Goal: Information Seeking & Learning: Find specific page/section

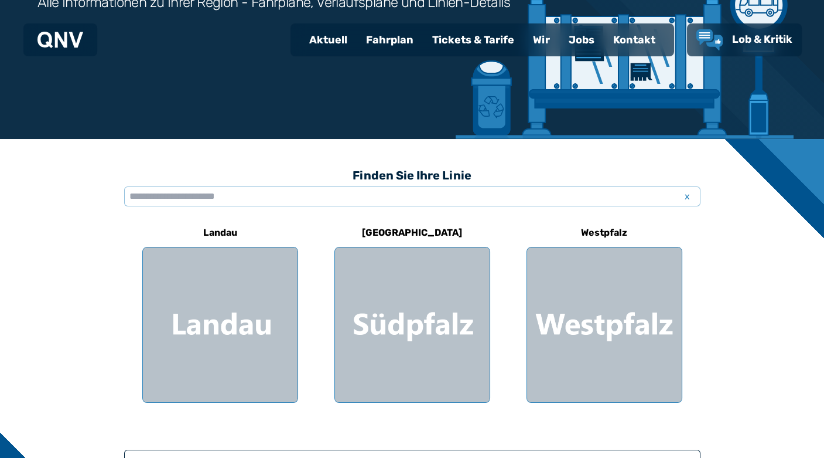
click at [585, 316] on div at bounding box center [604, 324] width 155 height 155
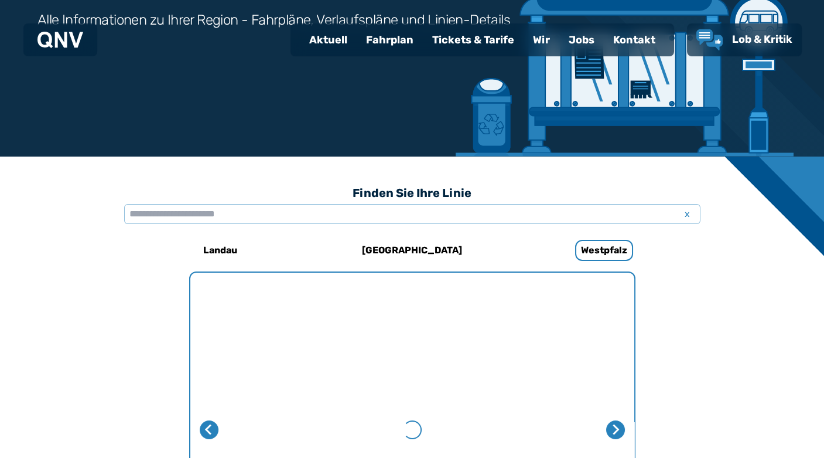
scroll to position [361, 0]
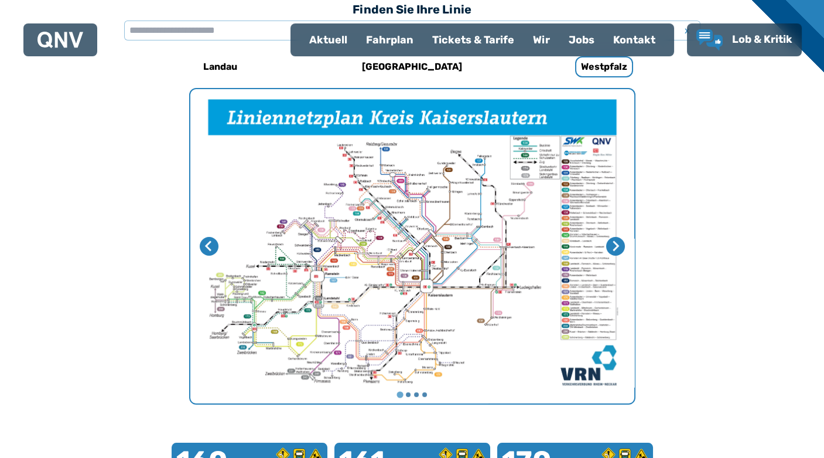
click at [369, 278] on img "1 von 4" at bounding box center [412, 246] width 444 height 314
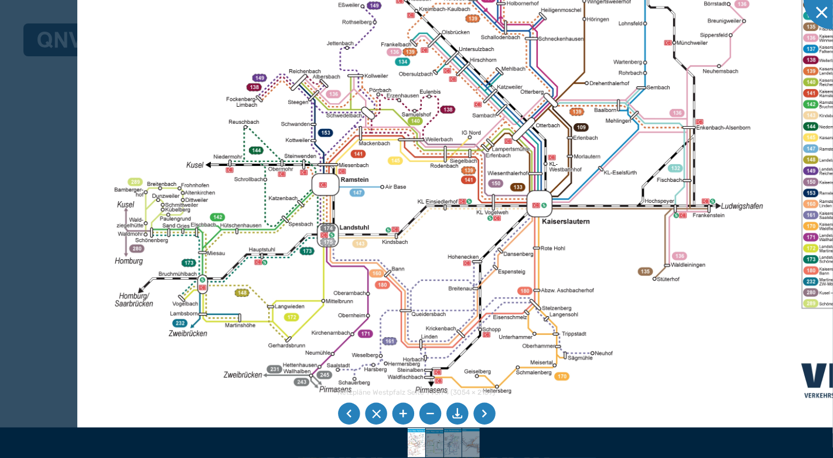
click at [389, 179] on img at bounding box center [511, 126] width 868 height 614
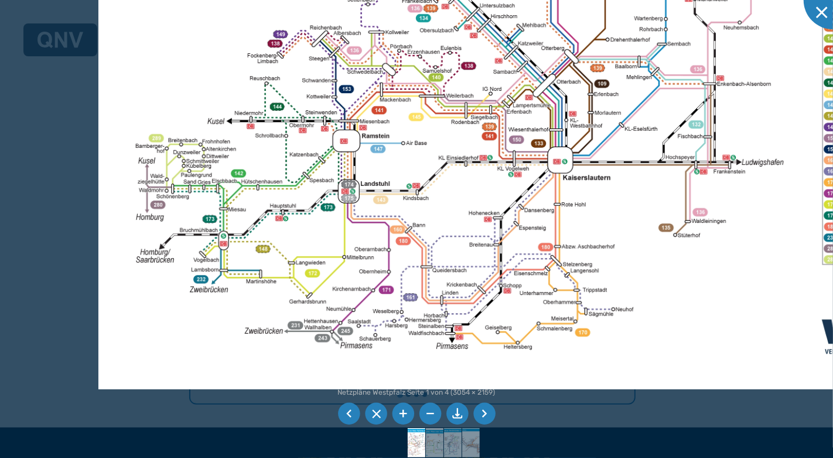
click at [397, 169] on img at bounding box center [532, 83] width 868 height 614
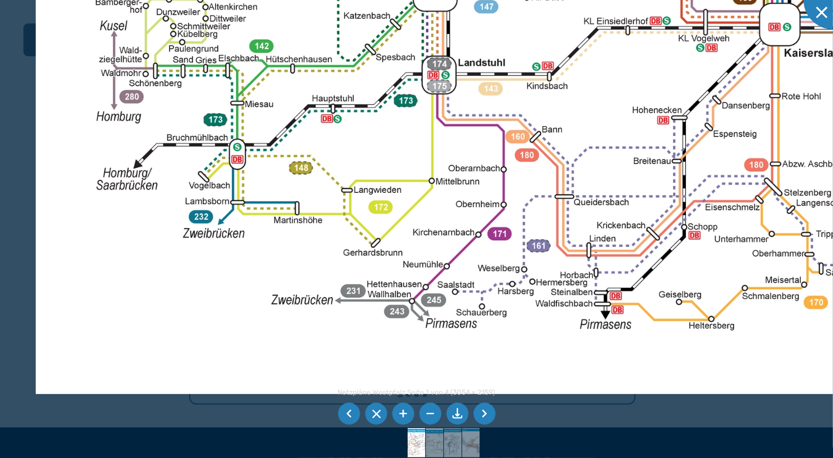
click at [486, 415] on li at bounding box center [484, 414] width 22 height 22
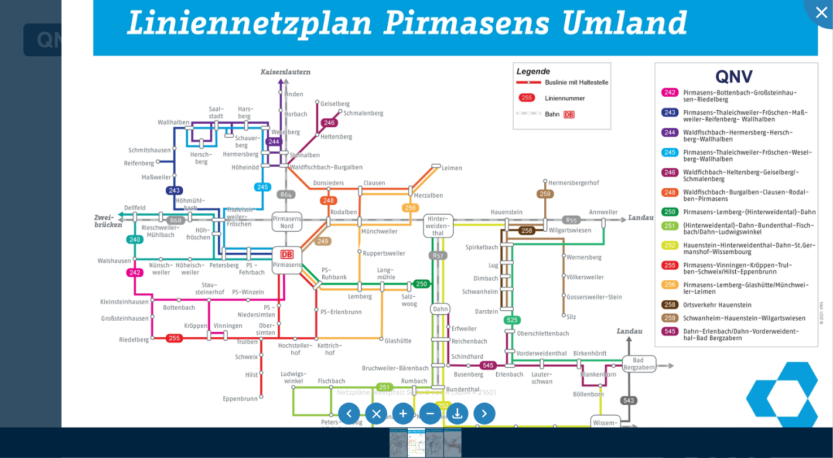
click at [212, 185] on img at bounding box center [456, 232] width 789 height 558
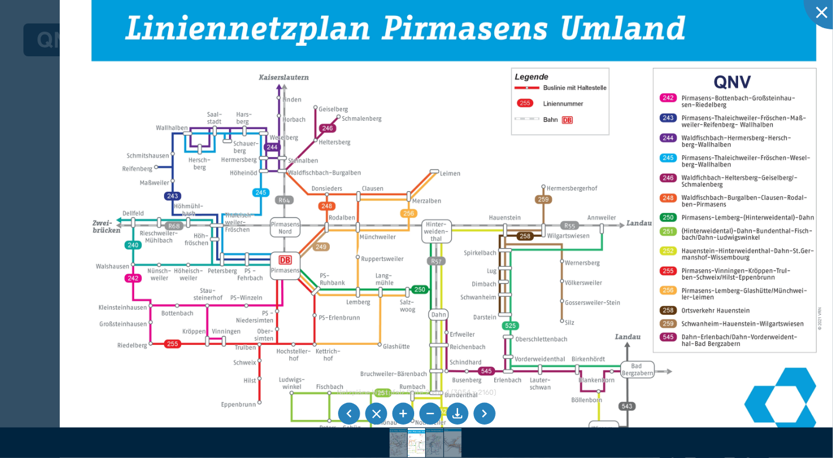
click at [485, 413] on li at bounding box center [484, 414] width 22 height 22
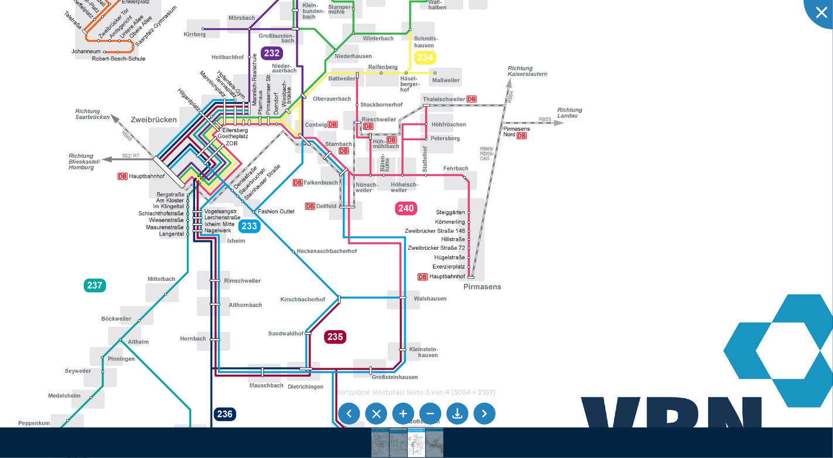
click at [252, 263] on img at bounding box center [306, 116] width 1156 height 817
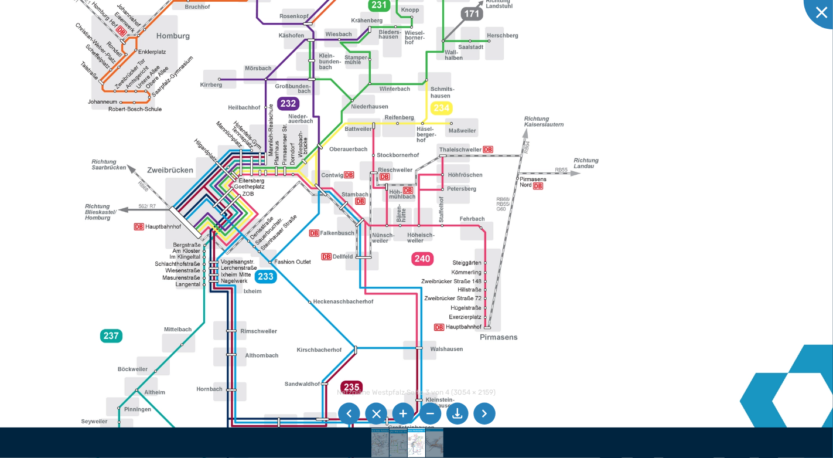
click at [574, 243] on img at bounding box center [322, 166] width 1156 height 817
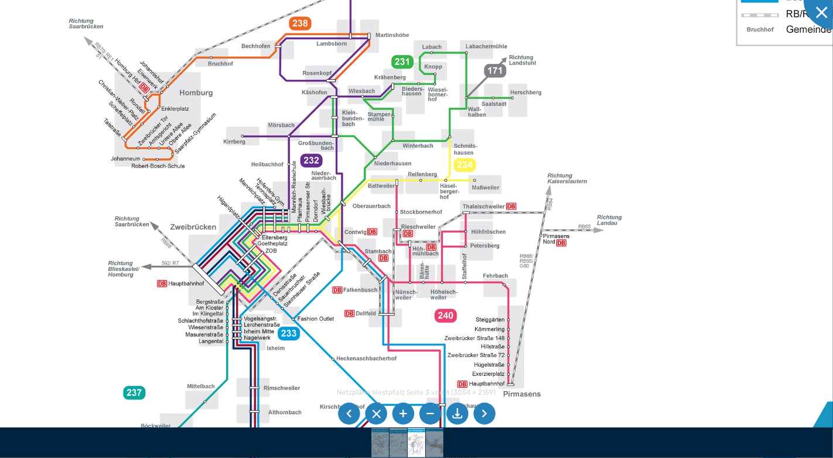
click at [574, 146] on img at bounding box center [345, 223] width 1156 height 817
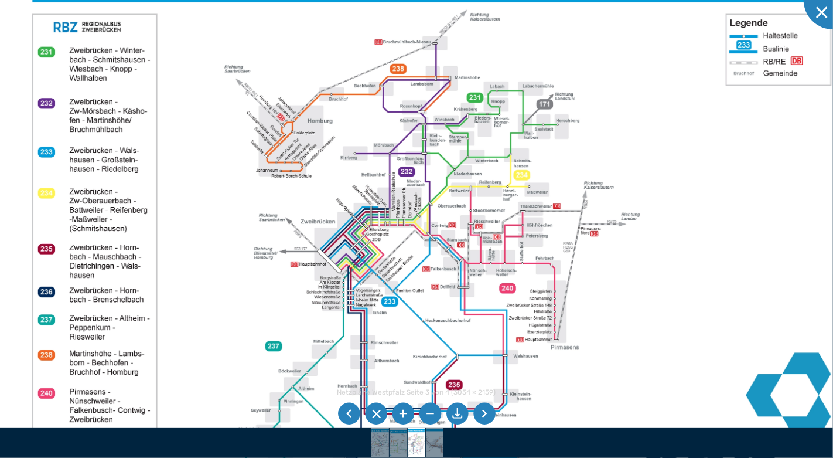
click at [490, 413] on li at bounding box center [484, 414] width 22 height 22
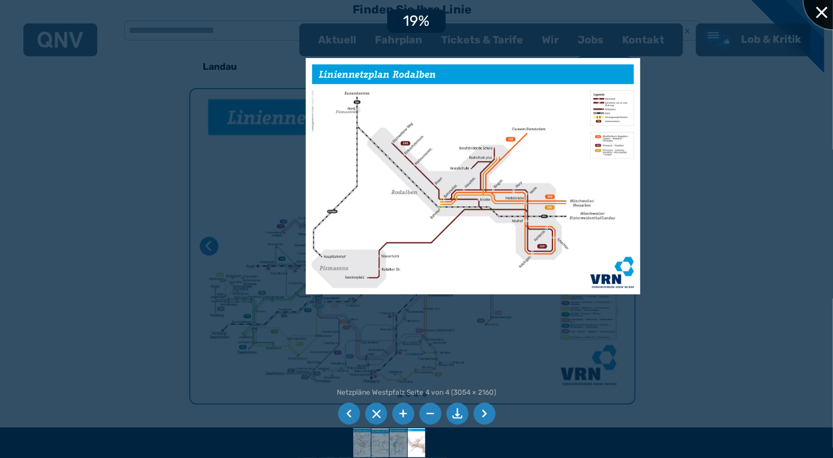
click at [812, 8] on div at bounding box center [833, 0] width 59 height 59
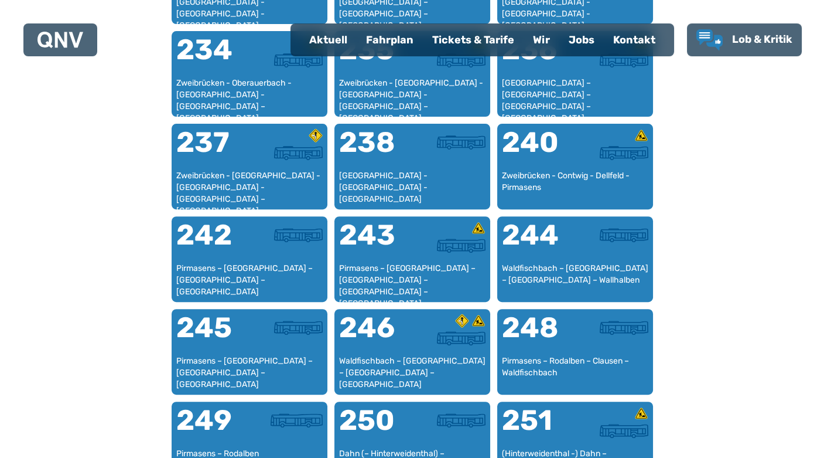
scroll to position [0, 0]
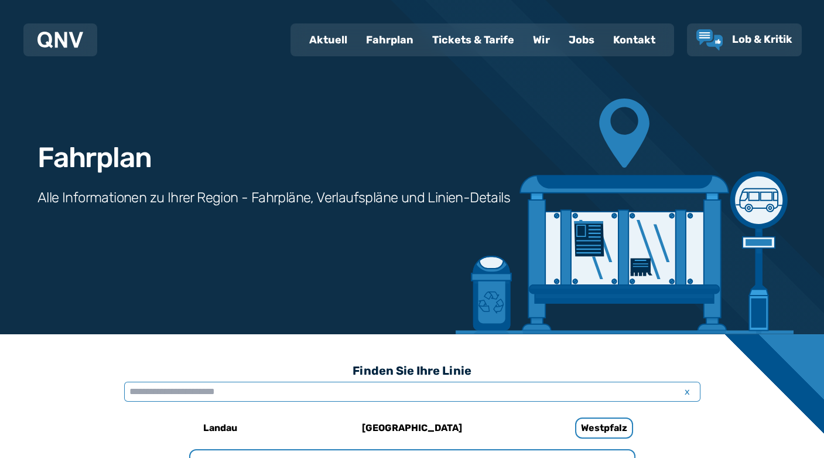
click at [325, 387] on input "text" at bounding box center [412, 391] width 577 height 20
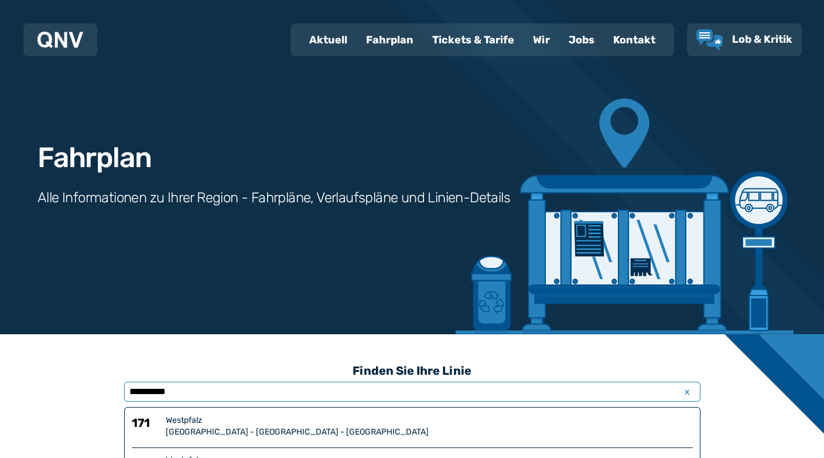
type input "**********"
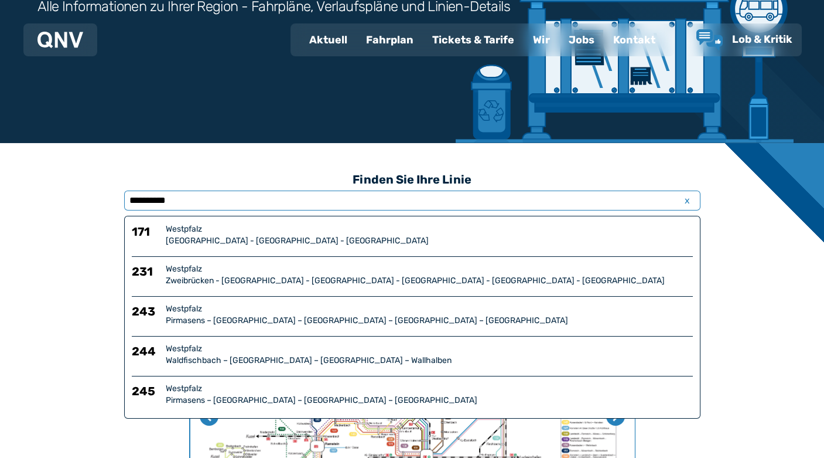
scroll to position [195, 0]
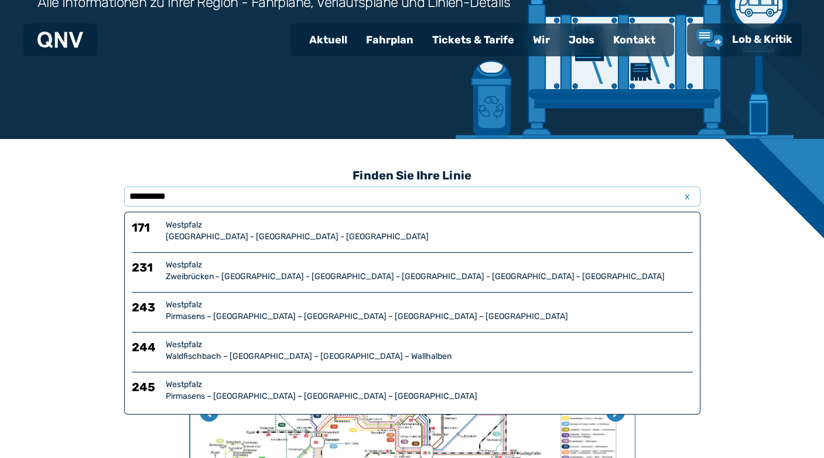
click at [172, 273] on div "Zweibrücken - [GEOGRAPHIC_DATA] - [GEOGRAPHIC_DATA] - [GEOGRAPHIC_DATA] - [GEOG…" at bounding box center [429, 277] width 527 height 12
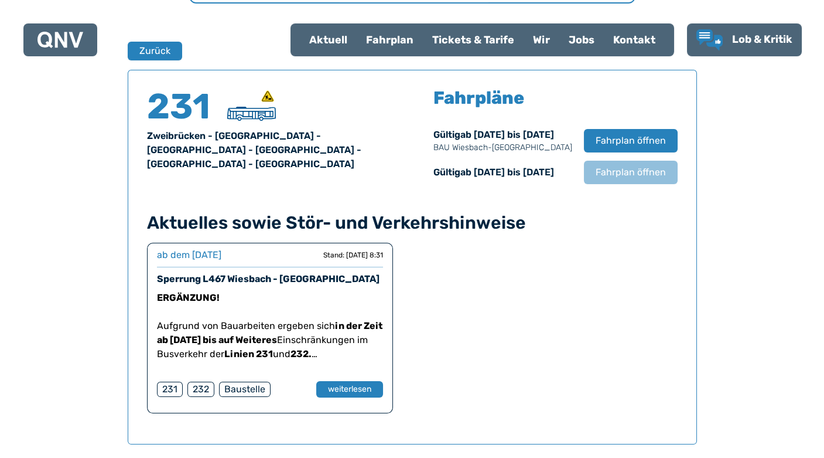
scroll to position [771, 0]
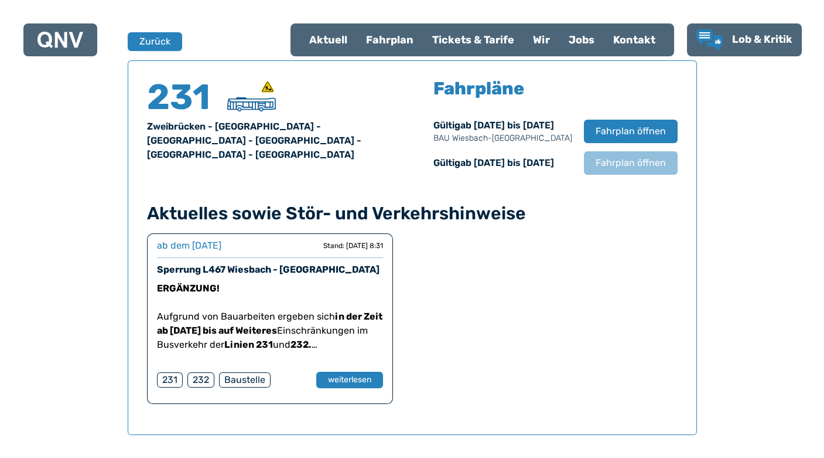
click at [634, 130] on span "Fahrplan öffnen" at bounding box center [631, 131] width 70 height 14
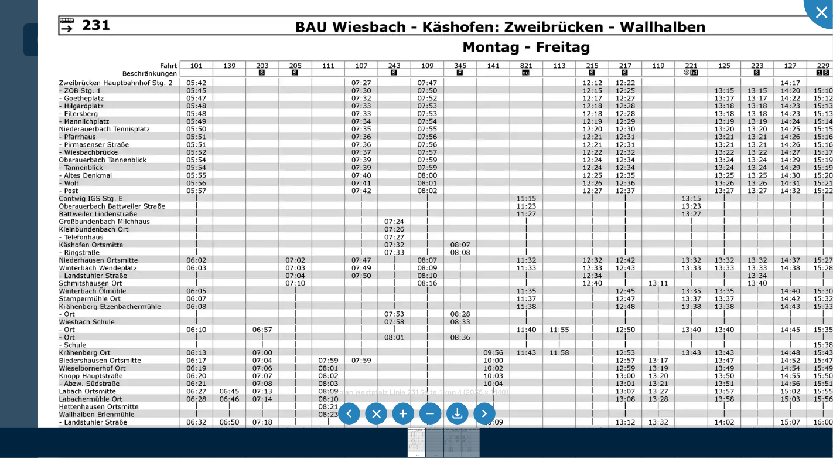
click at [286, 195] on img at bounding box center [474, 304] width 873 height 618
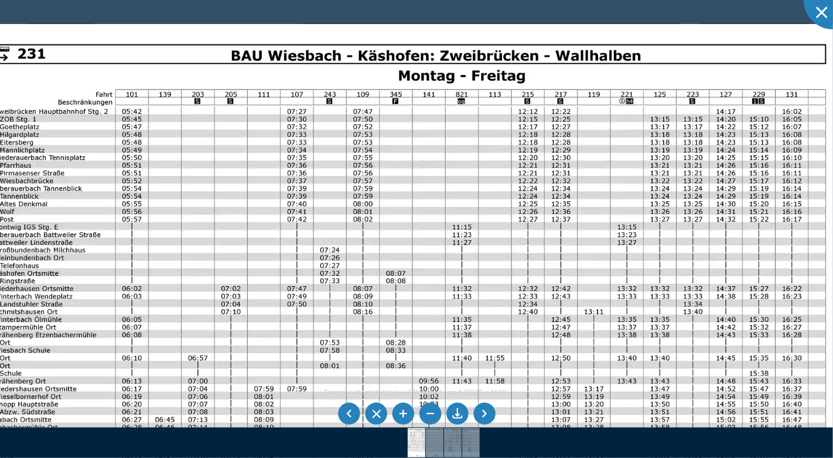
click at [466, 118] on img at bounding box center [410, 333] width 873 height 618
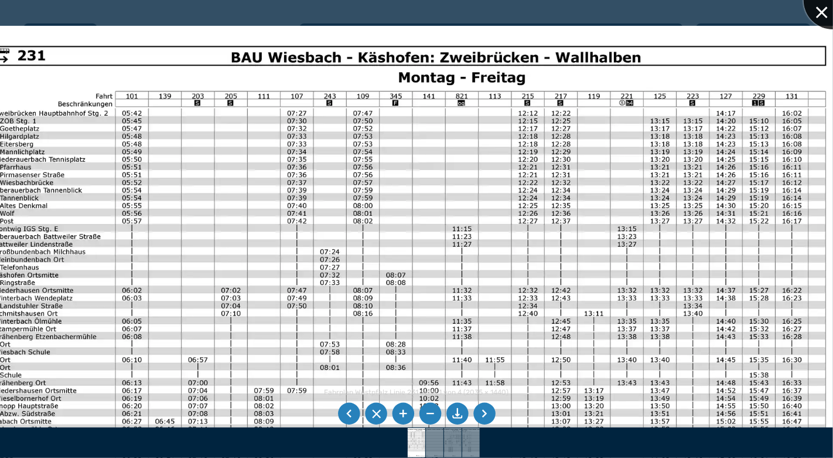
click at [822, 16] on div at bounding box center [833, 0] width 59 height 59
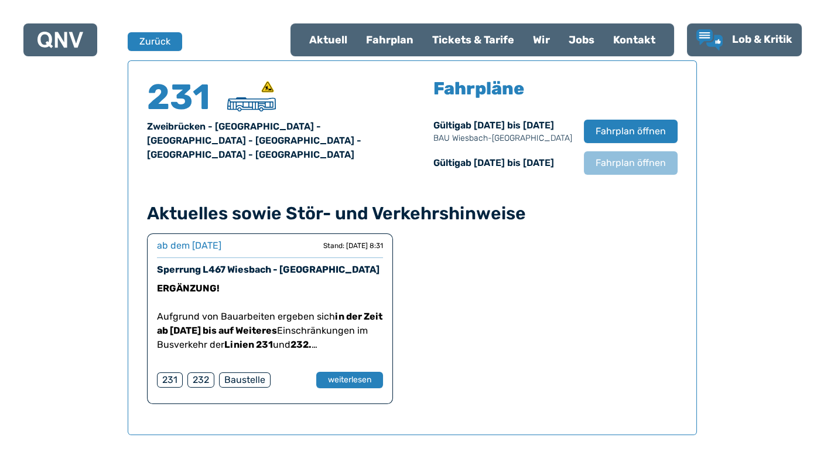
click at [171, 377] on div "231" at bounding box center [170, 379] width 26 height 15
click at [362, 379] on button "weiterlesen" at bounding box center [349, 380] width 67 height 16
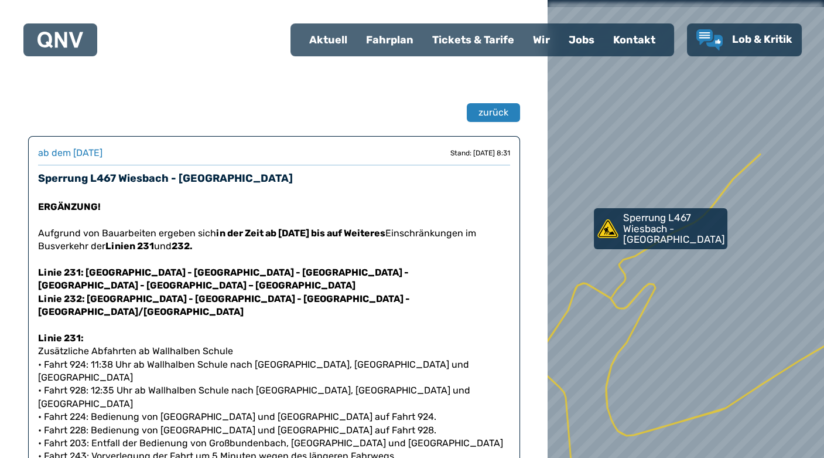
click at [410, 288] on p "Linie 231: [GEOGRAPHIC_DATA] - [GEOGRAPHIC_DATA] - [GEOGRAPHIC_DATA] - [GEOGRAP…" at bounding box center [274, 286] width 472 height 66
